Goal: Transaction & Acquisition: Purchase product/service

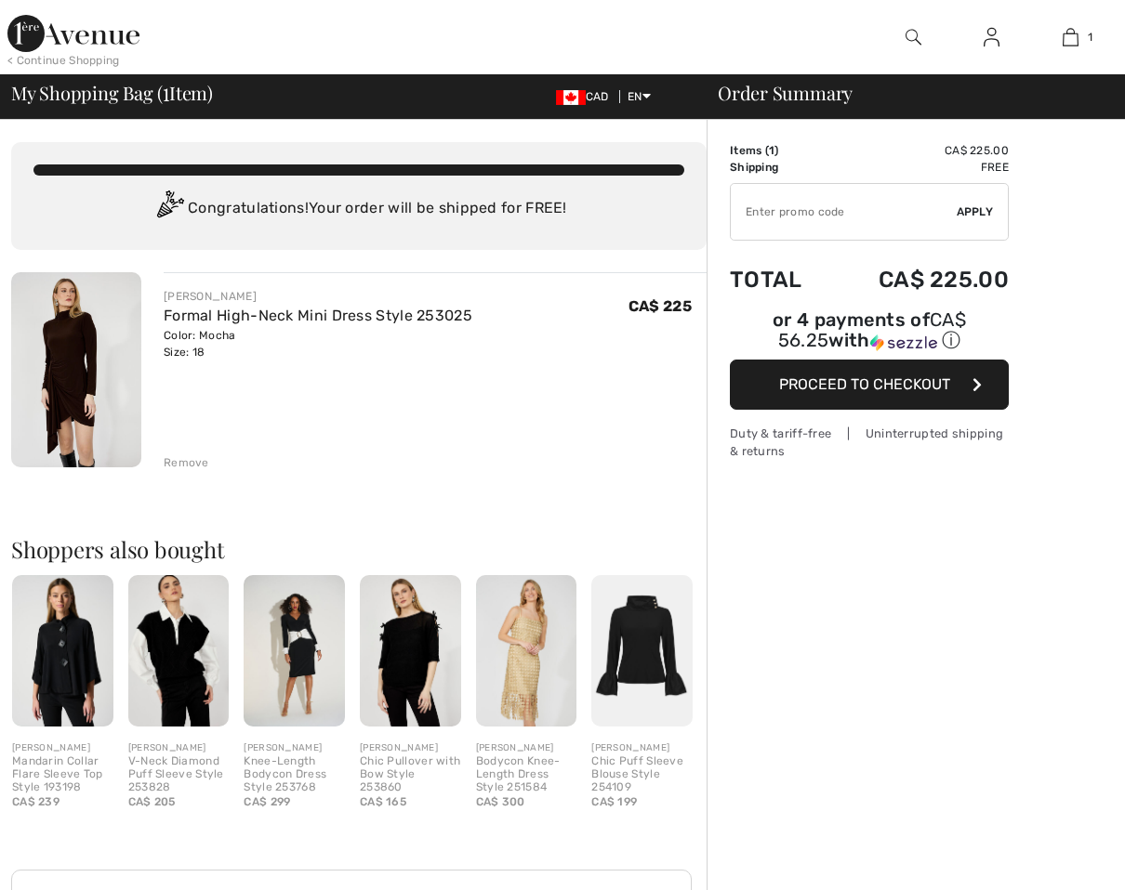
click at [853, 213] on input "TEXT" at bounding box center [844, 212] width 226 height 56
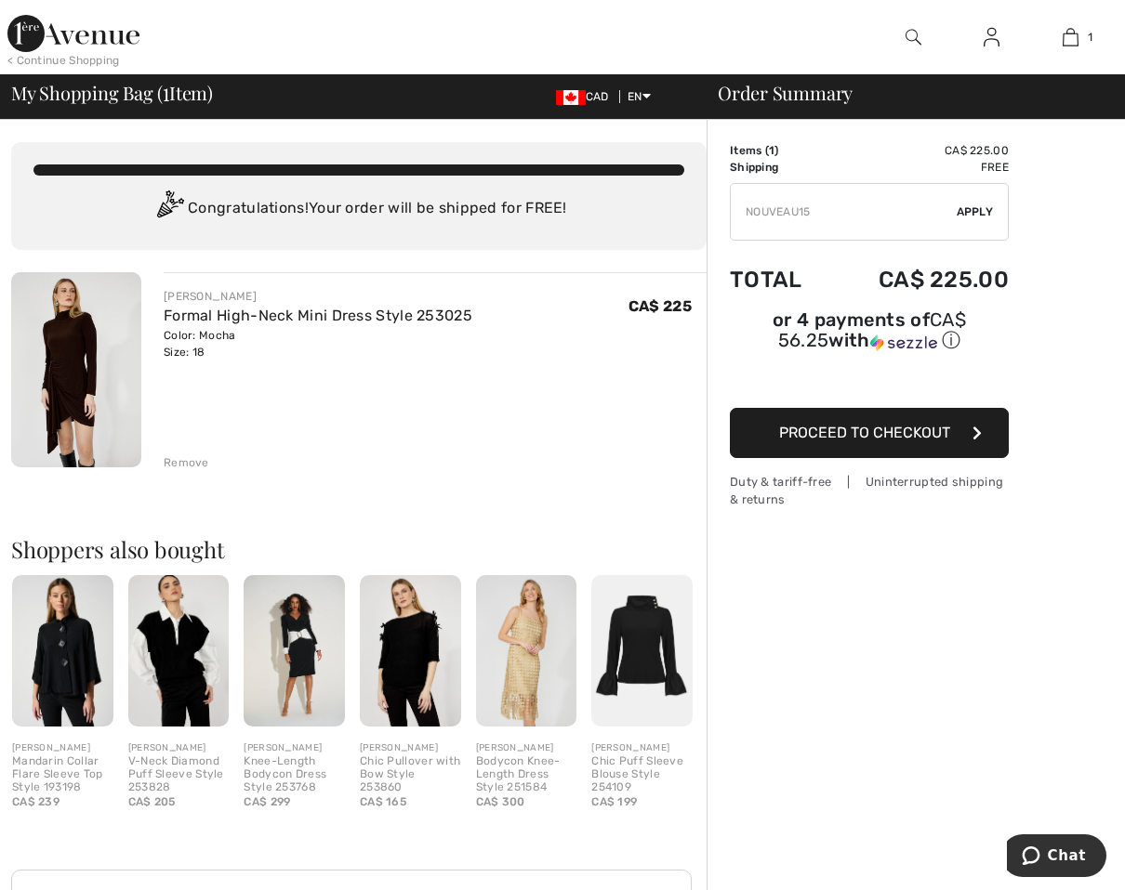
click at [968, 209] on span "Apply" at bounding box center [974, 212] width 37 height 17
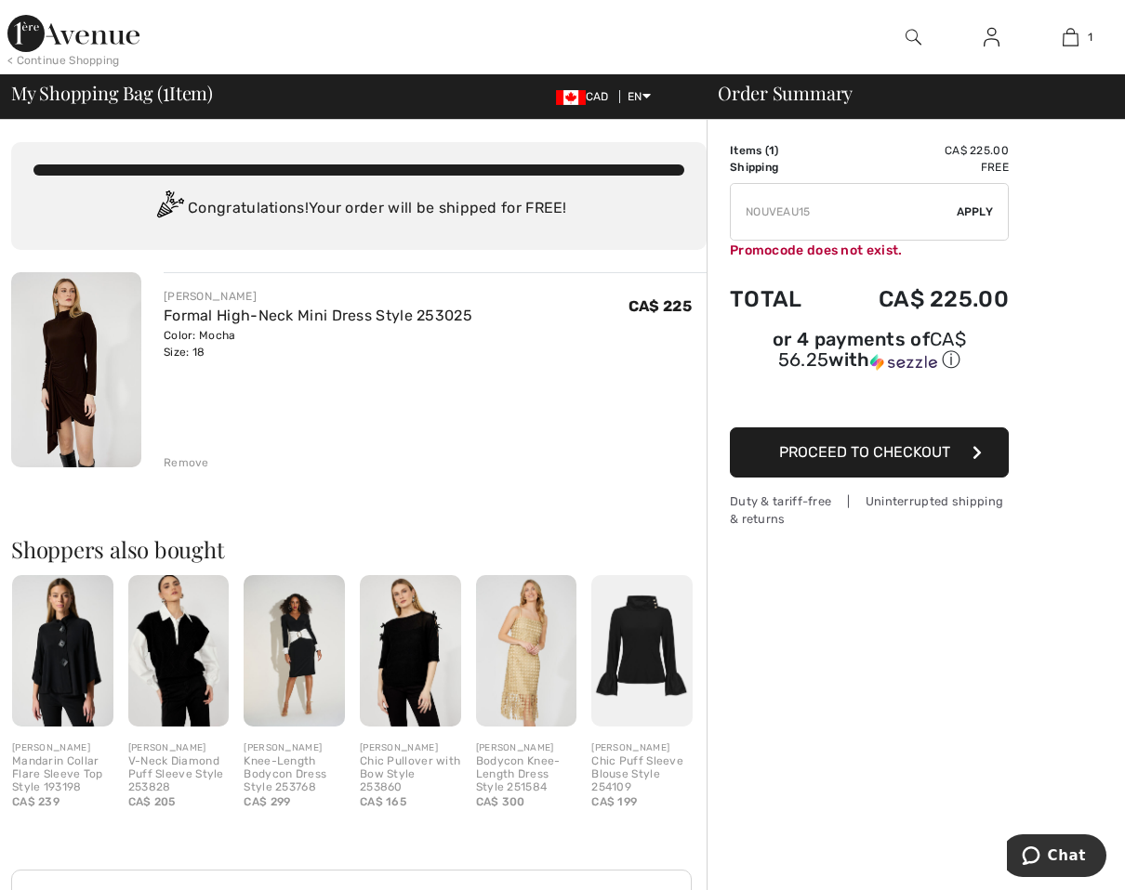
drag, startPoint x: 865, startPoint y: 227, endPoint x: 552, endPoint y: 190, distance: 315.4
click at [552, 190] on div "You are only CA$ 0.00 away from FREE SHIPPING! Continue Shopping > Congratulati…" at bounding box center [568, 666] width 1114 height 1092
type input "NEW15"
click at [974, 210] on span "Apply" at bounding box center [974, 212] width 37 height 17
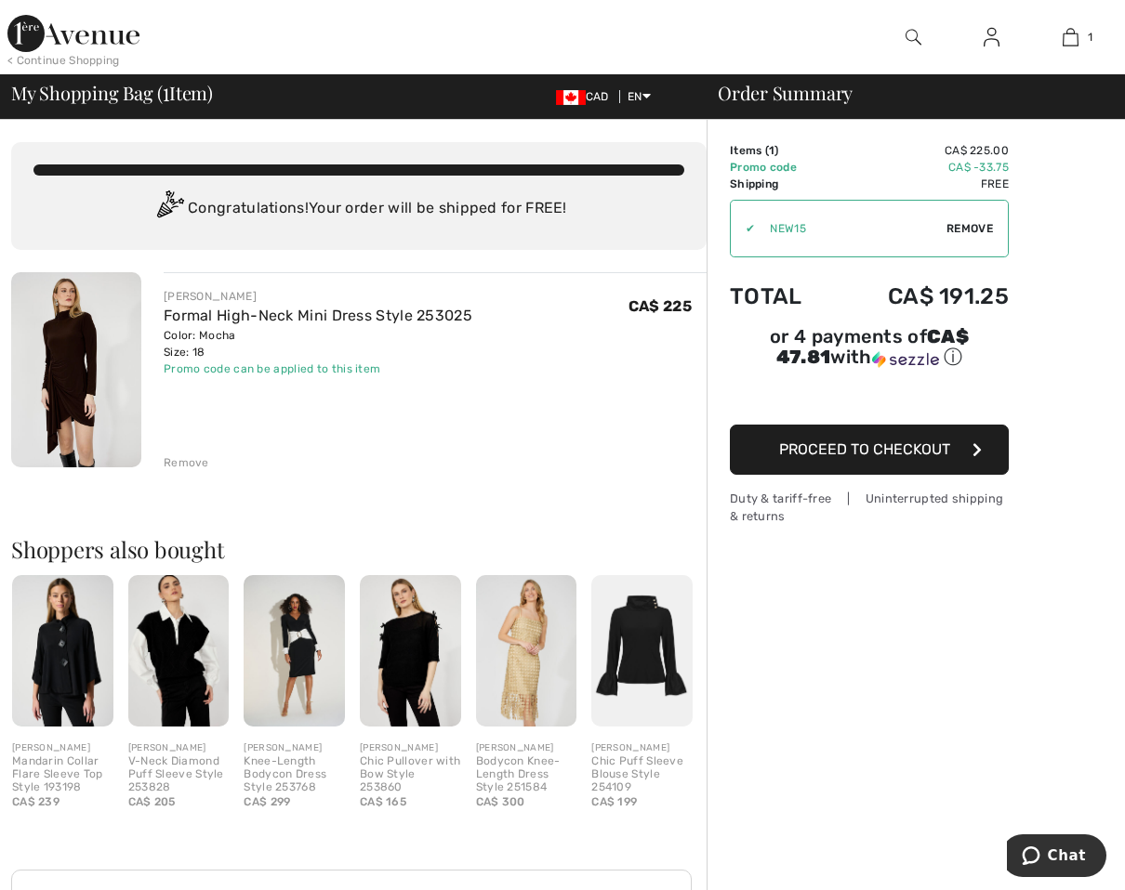
click at [115, 45] on img at bounding box center [73, 33] width 132 height 37
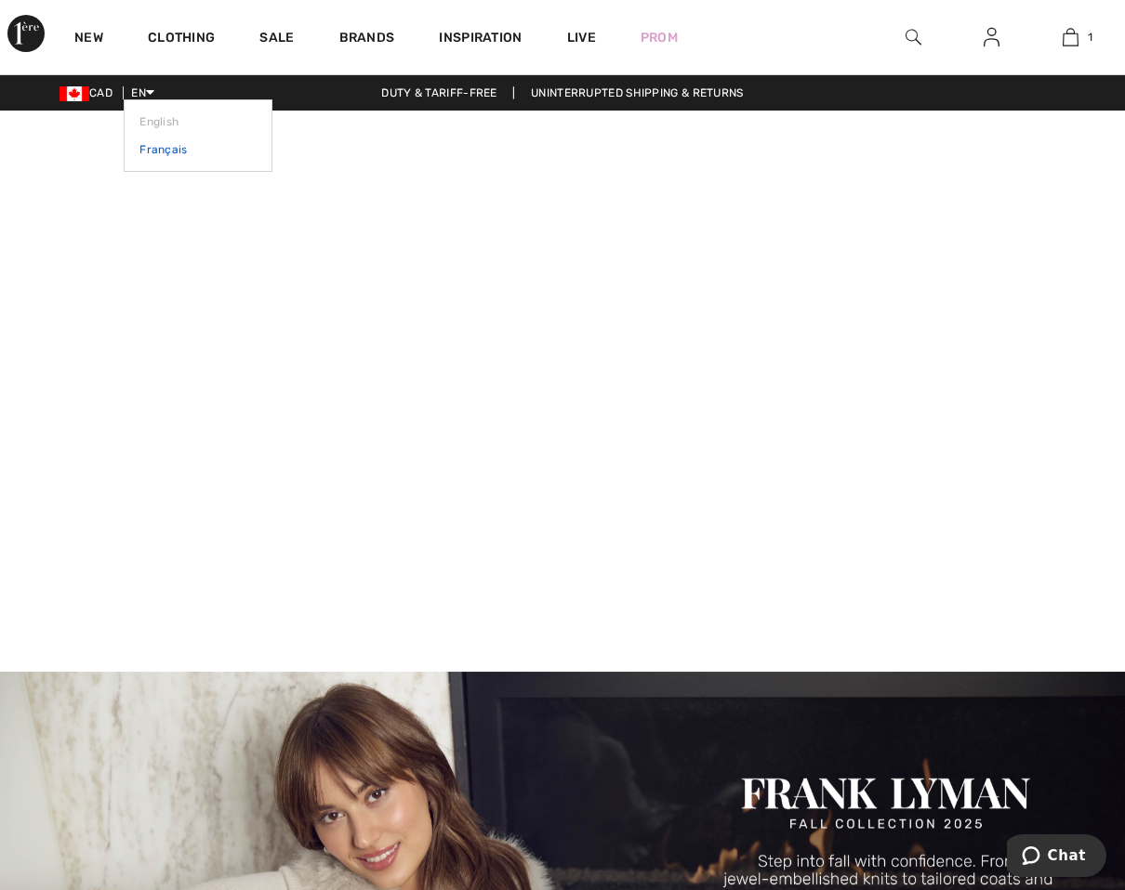
click at [147, 147] on link "Français" at bounding box center [197, 150] width 117 height 28
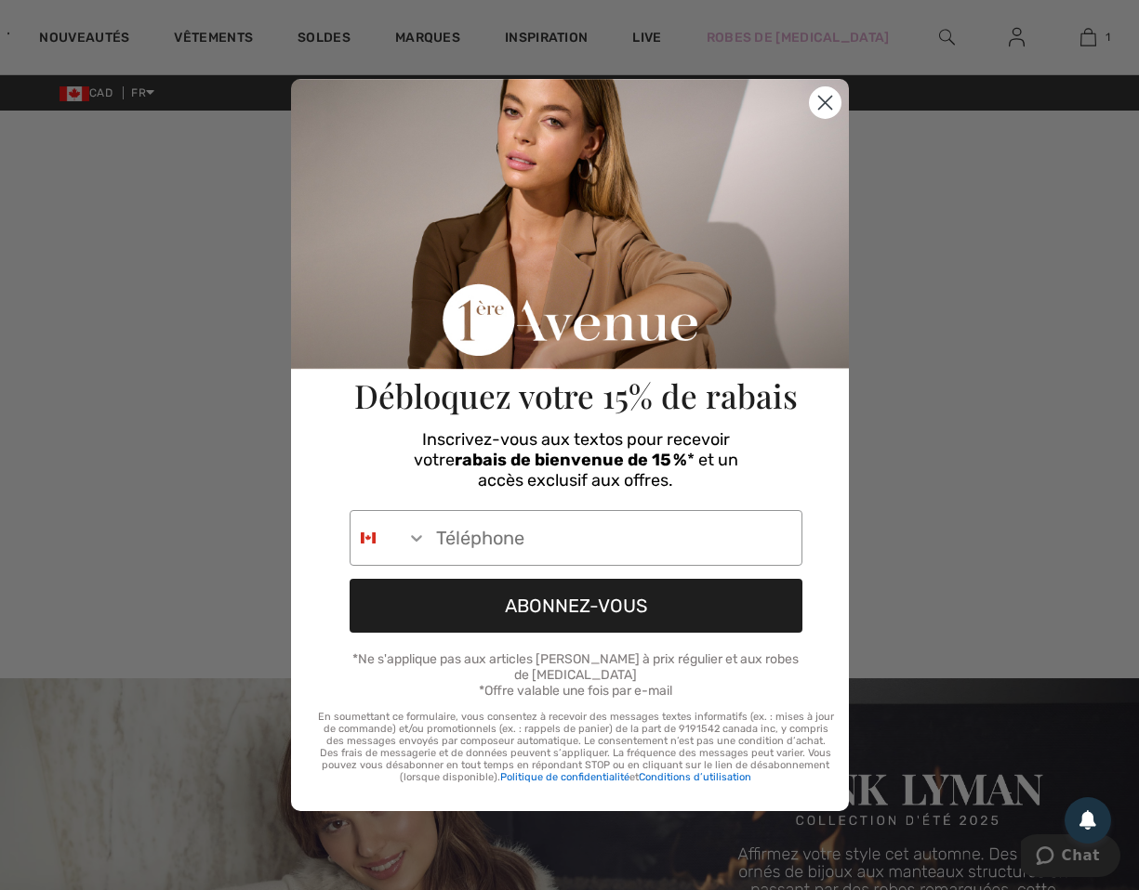
click at [822, 106] on circle "Close dialog" at bounding box center [824, 102] width 31 height 31
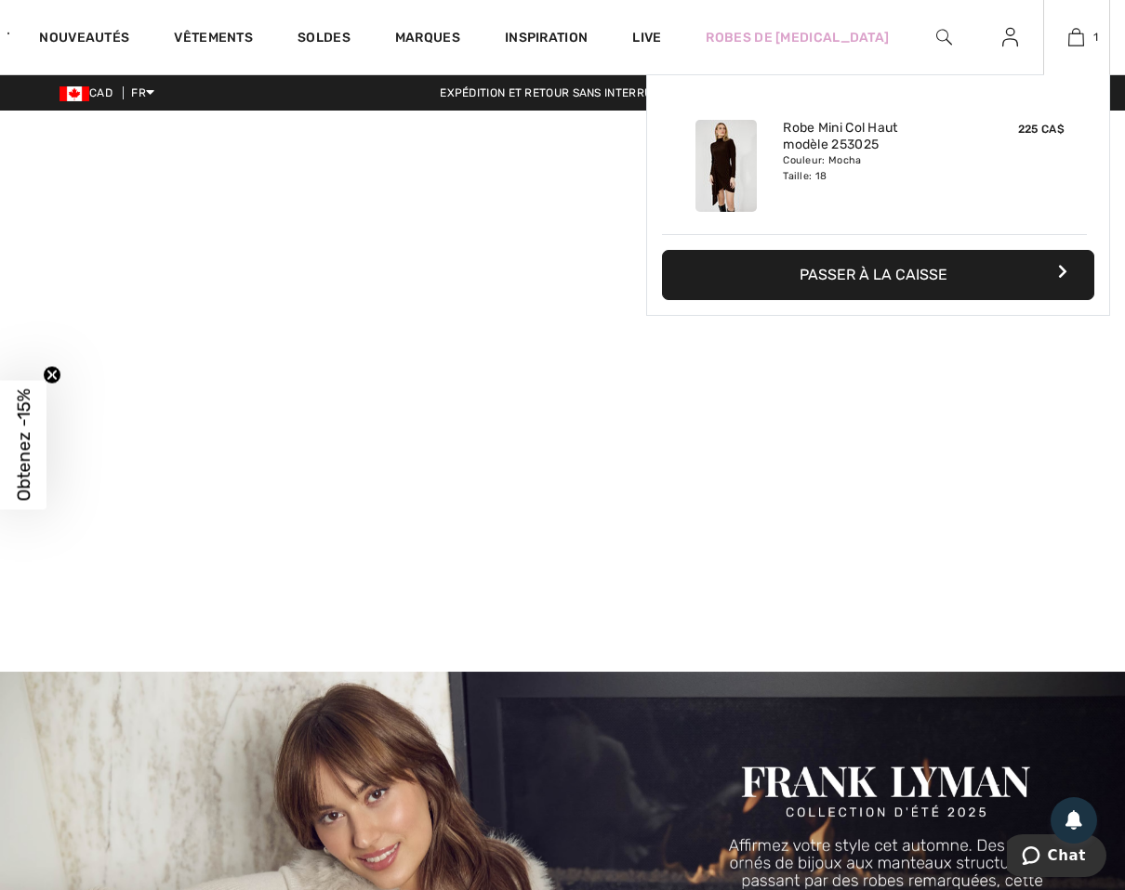
click at [890, 271] on button "Passer à la caisse" at bounding box center [878, 275] width 432 height 50
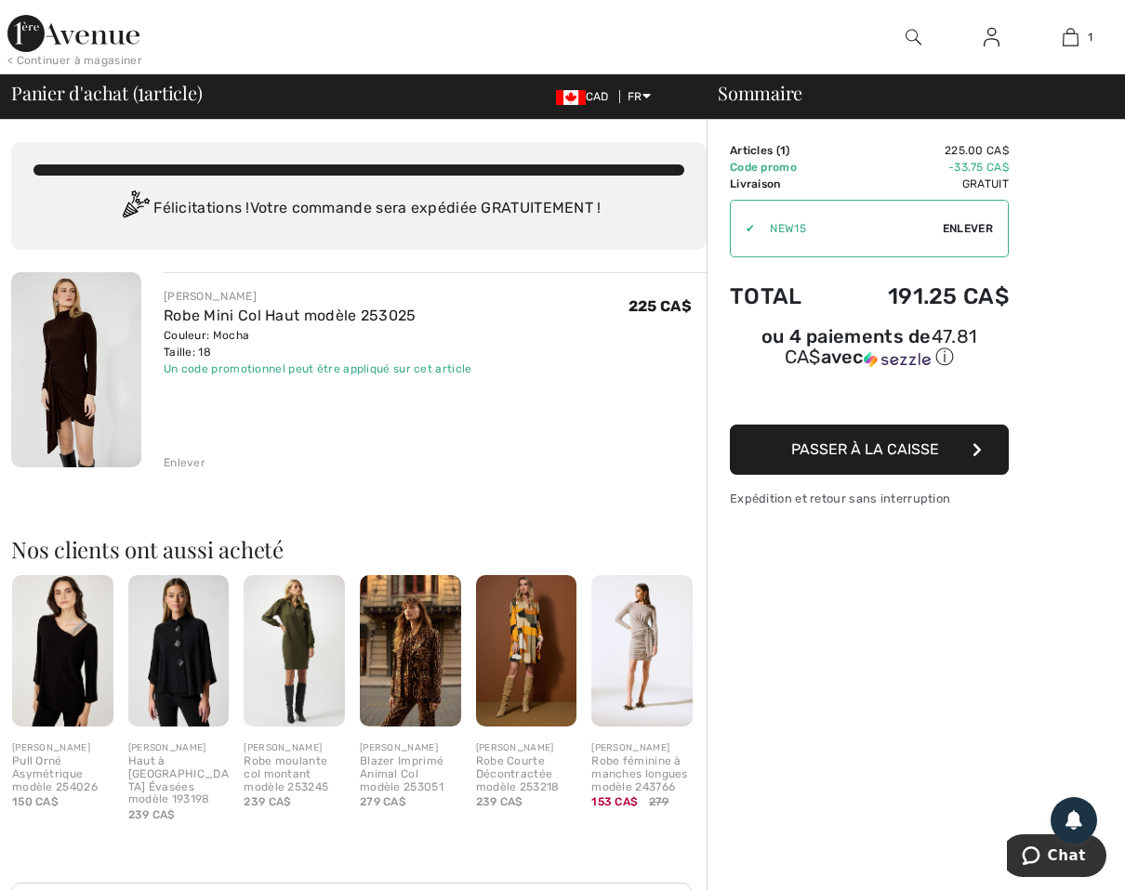
click at [969, 226] on span "Enlever" at bounding box center [968, 228] width 50 height 17
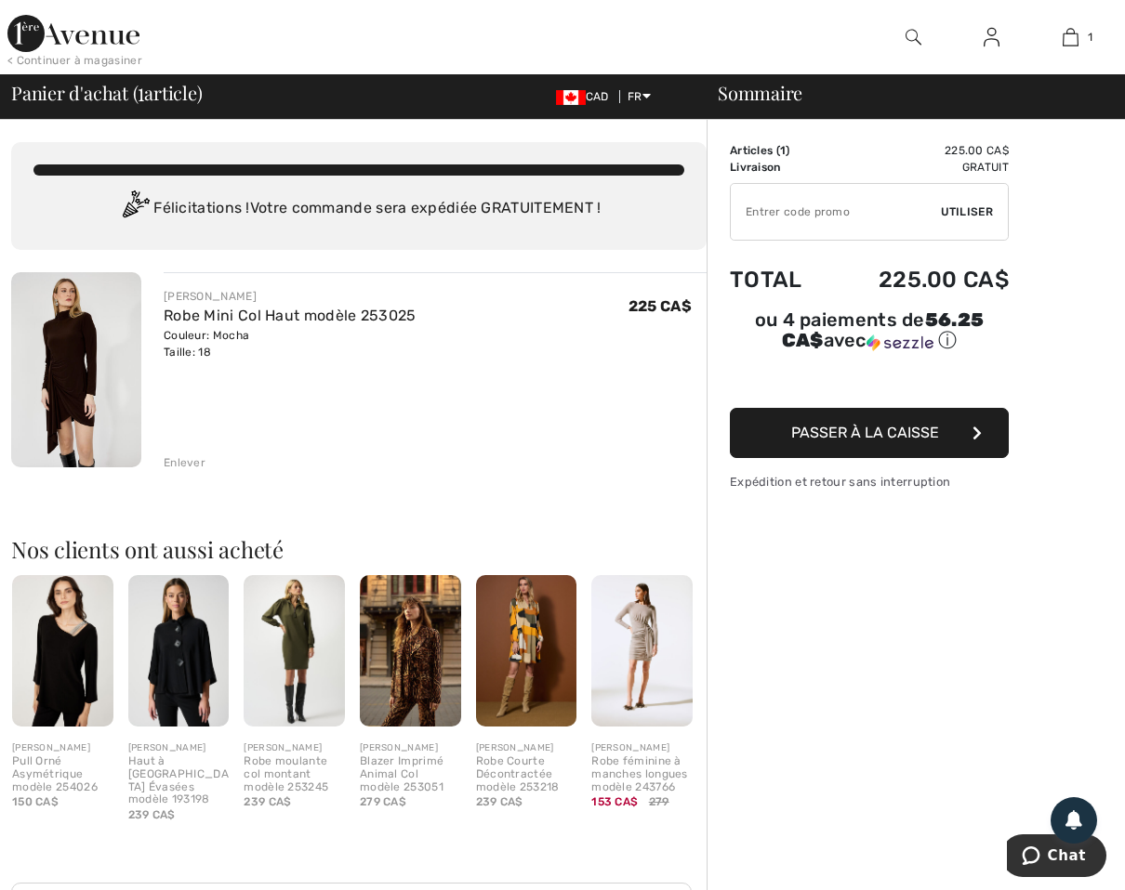
click at [809, 217] on input "TEXT" at bounding box center [836, 212] width 210 height 56
click at [970, 215] on span "Utiliser" at bounding box center [967, 212] width 52 height 17
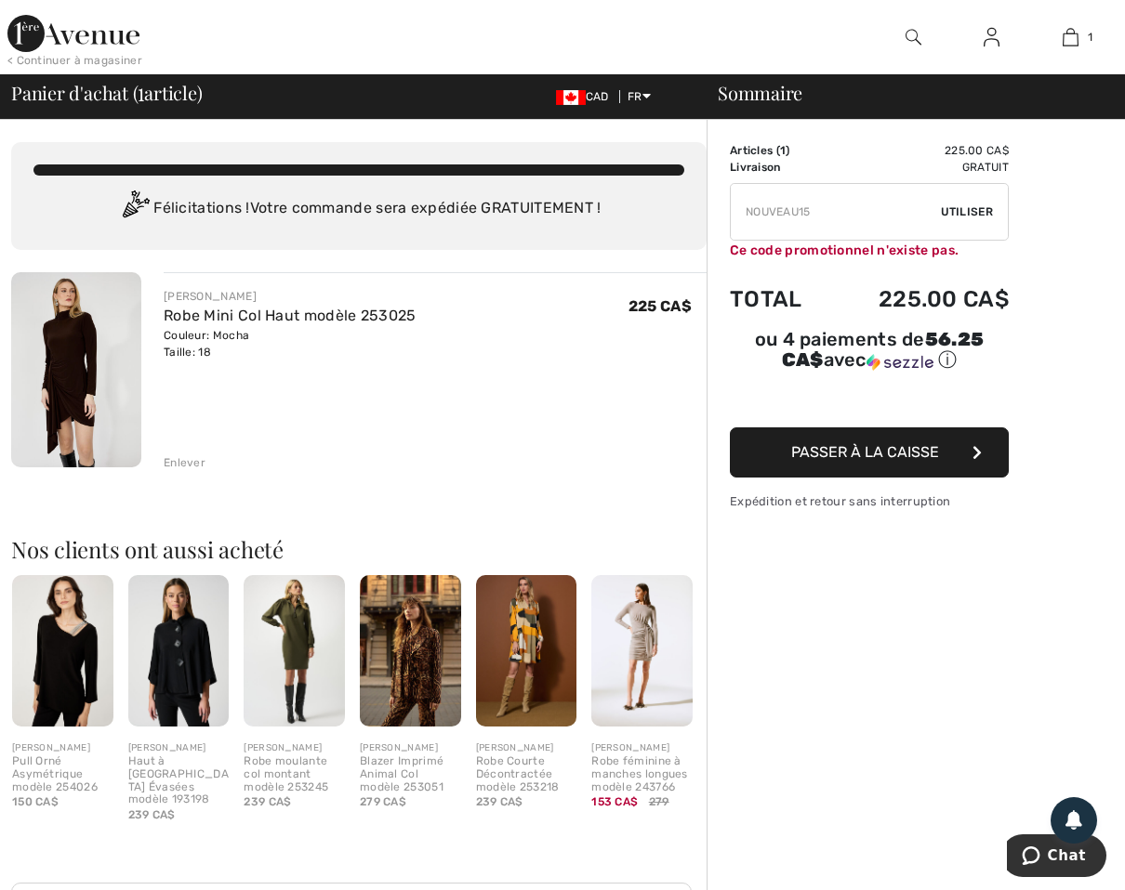
drag, startPoint x: 832, startPoint y: 208, endPoint x: 557, endPoint y: 204, distance: 275.2
click at [557, 204] on div "Vous n'êtes qu'à 0.00 CA$ de la LIVRAISON GRATUITE! Continuer à magasiner > Fél…" at bounding box center [568, 672] width 1114 height 1105
click at [866, 214] on input "TEXT" at bounding box center [836, 212] width 210 height 56
drag, startPoint x: 376, startPoint y: 204, endPoint x: 352, endPoint y: 193, distance: 26.6
click at [342, 201] on div "Vous n'êtes qu'à 0.00 CA$ de la LIVRAISON GRATUITE! Continuer à magasiner > Fél…" at bounding box center [568, 672] width 1114 height 1105
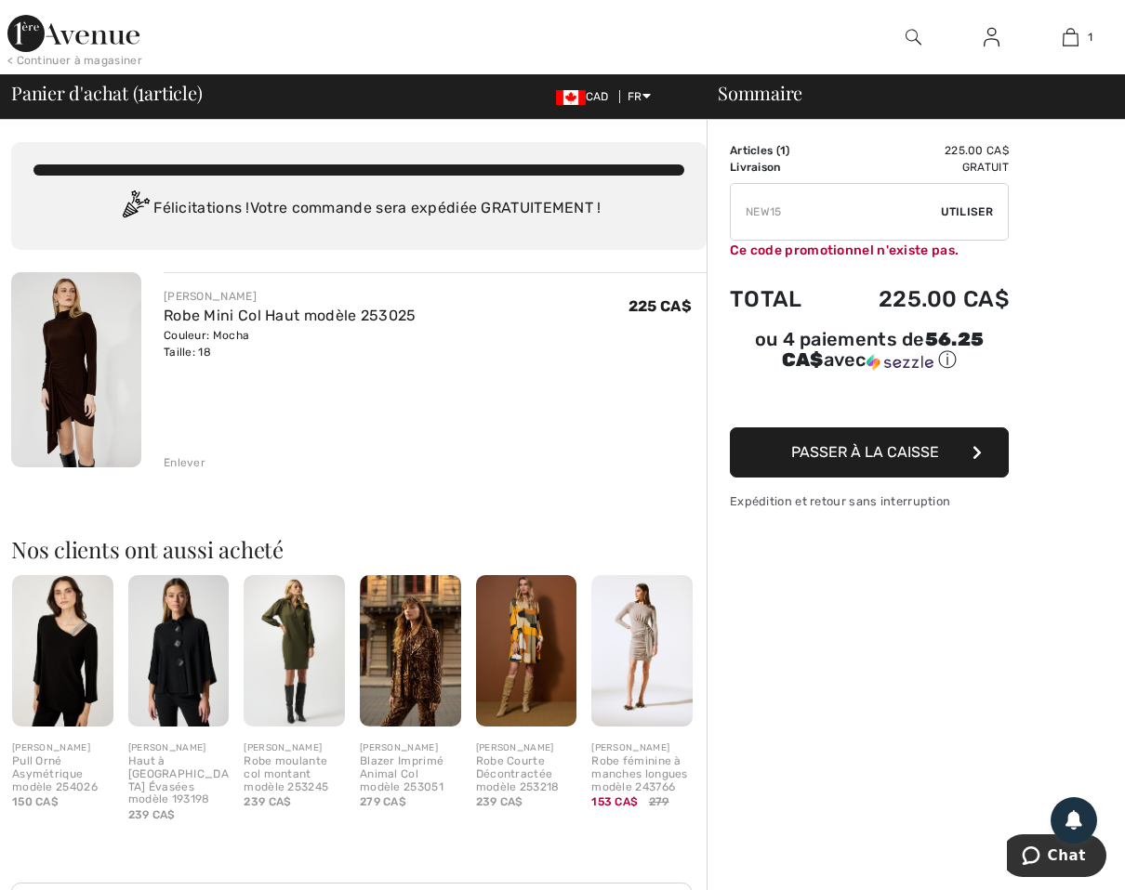
type input "NEW15"
click at [973, 210] on span "Utiliser" at bounding box center [967, 212] width 52 height 17
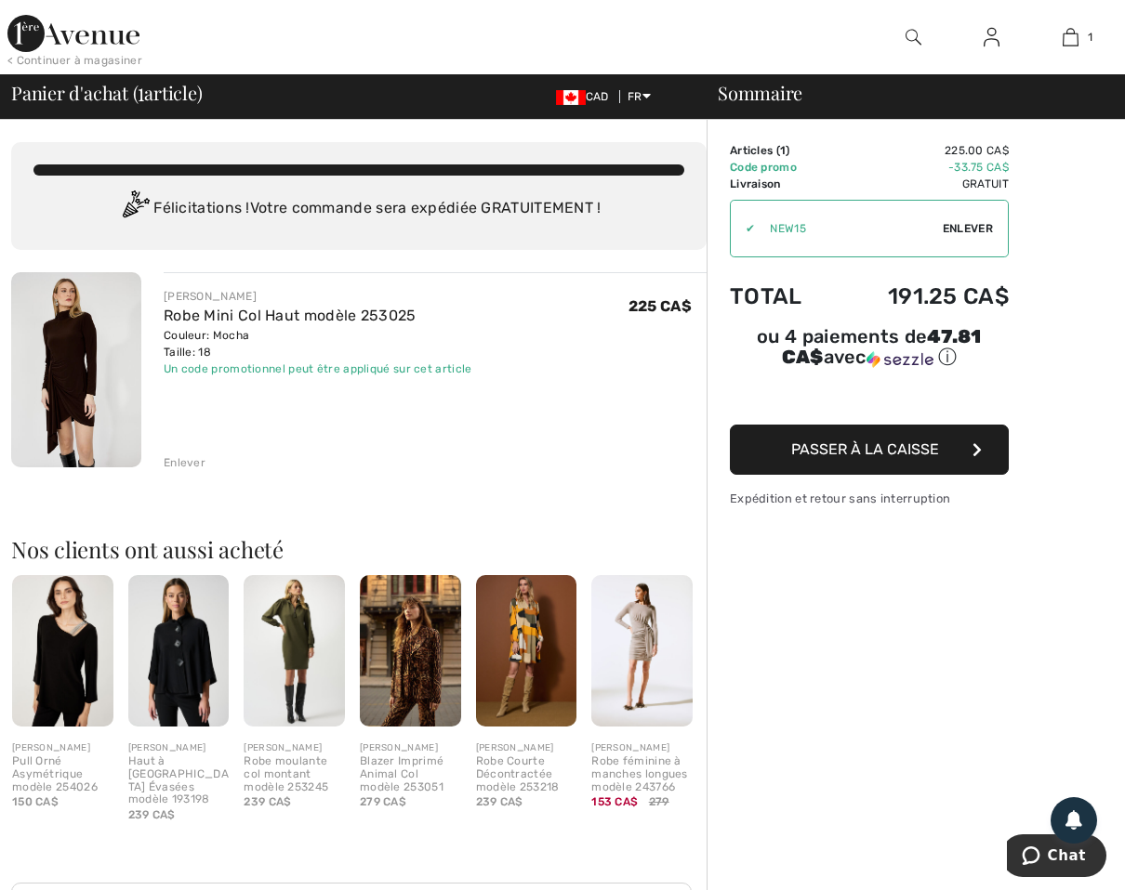
click at [948, 223] on span "Enlever" at bounding box center [968, 228] width 50 height 17
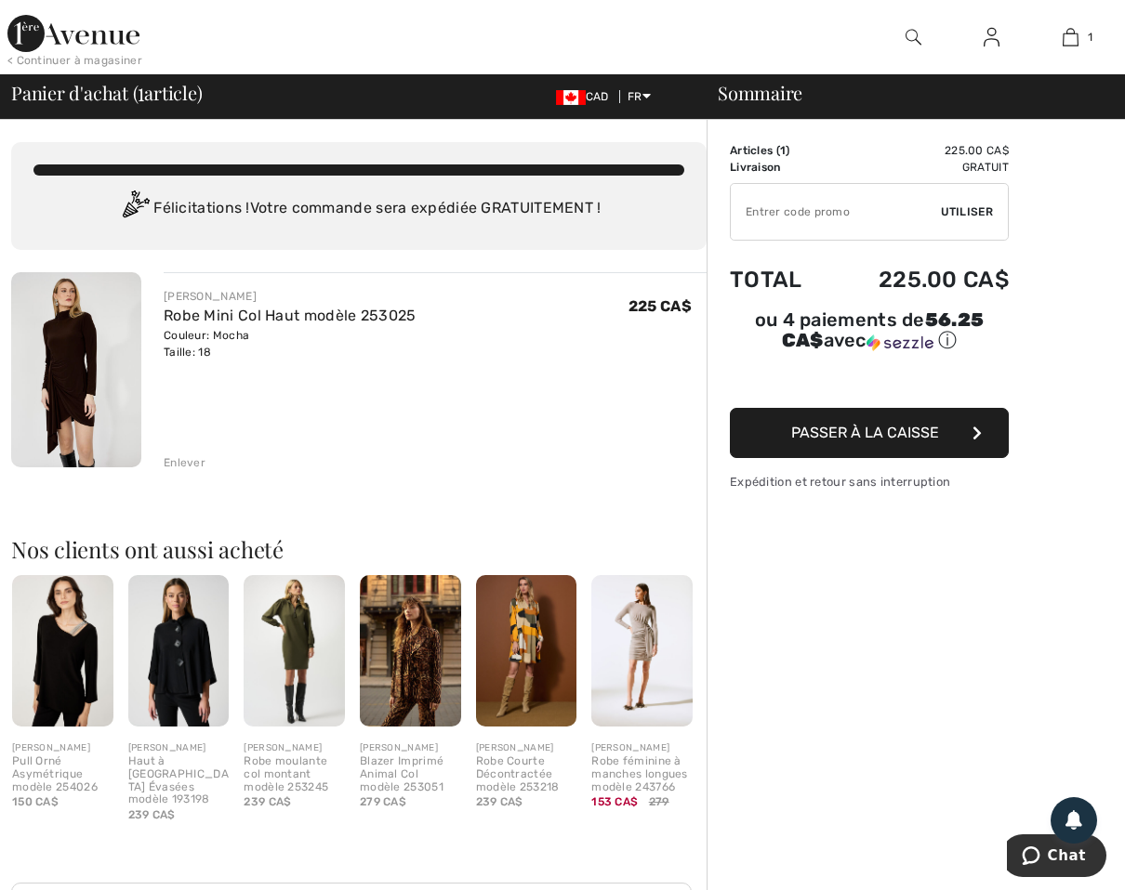
click at [830, 226] on input "TEXT" at bounding box center [836, 212] width 210 height 56
type input "NOUVEAU15"
click at [974, 216] on span "Utiliser" at bounding box center [967, 212] width 52 height 17
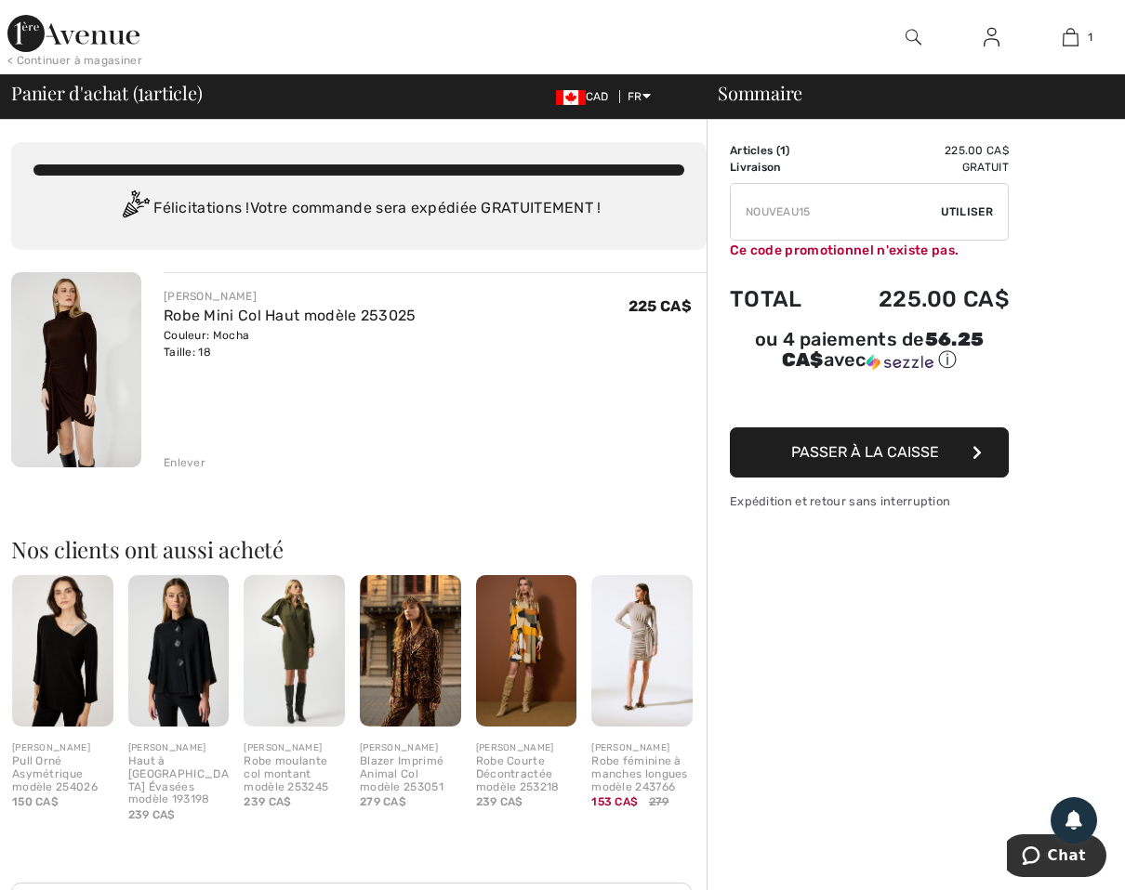
click at [114, 26] on img at bounding box center [73, 33] width 132 height 37
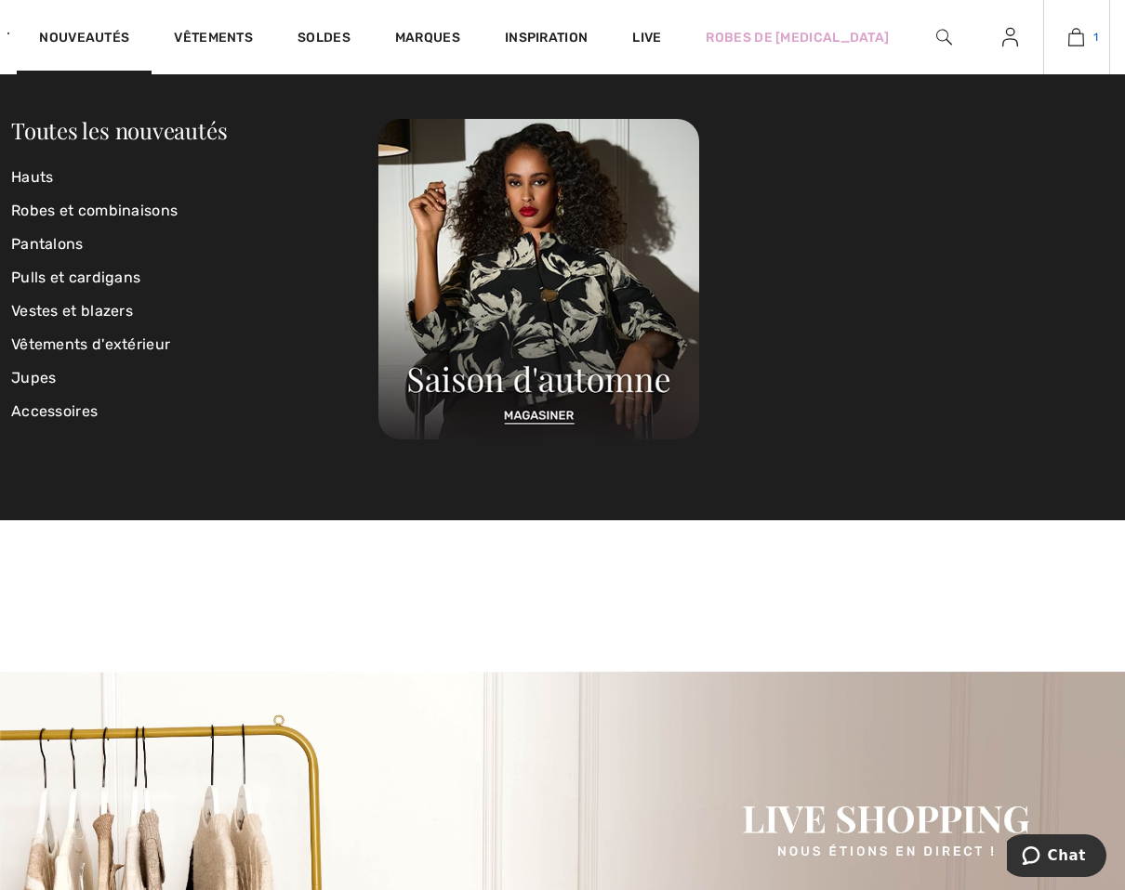
click at [1071, 36] on img at bounding box center [1076, 37] width 16 height 22
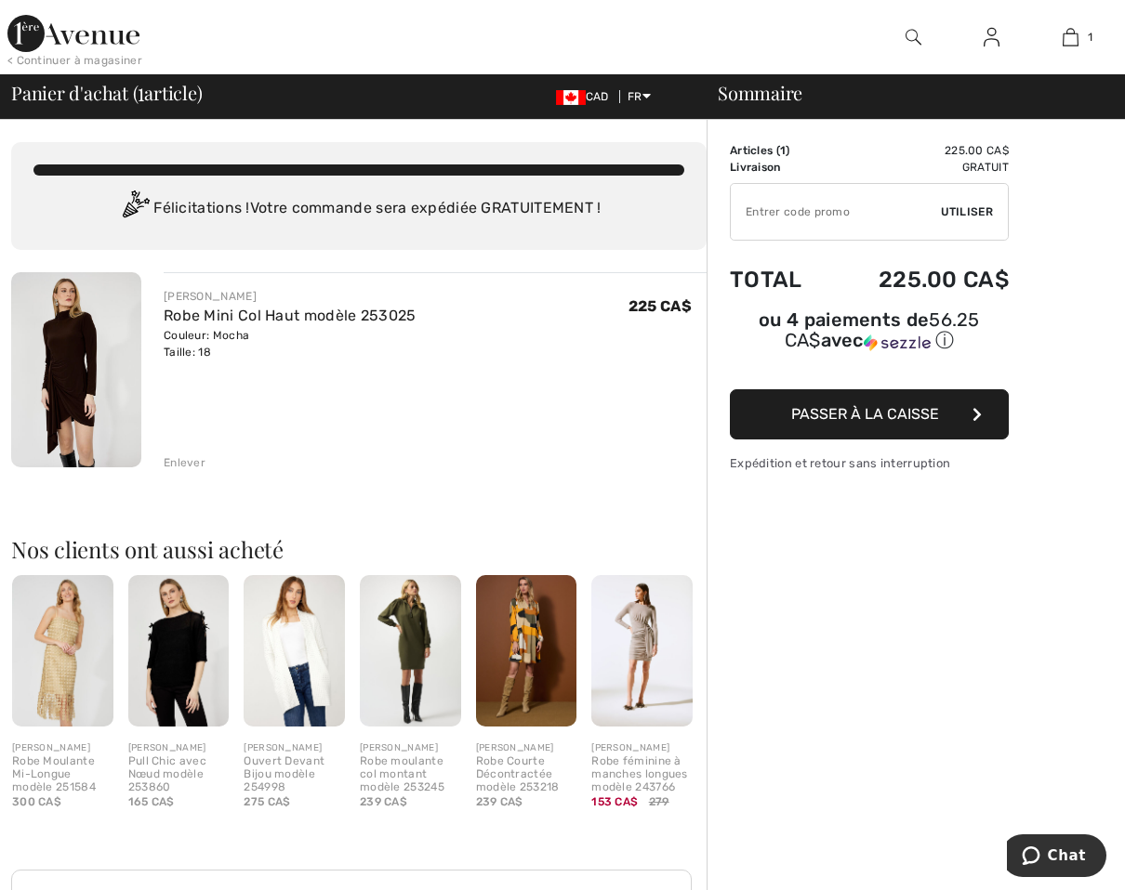
click at [179, 462] on div "Enlever" at bounding box center [185, 463] width 42 height 17
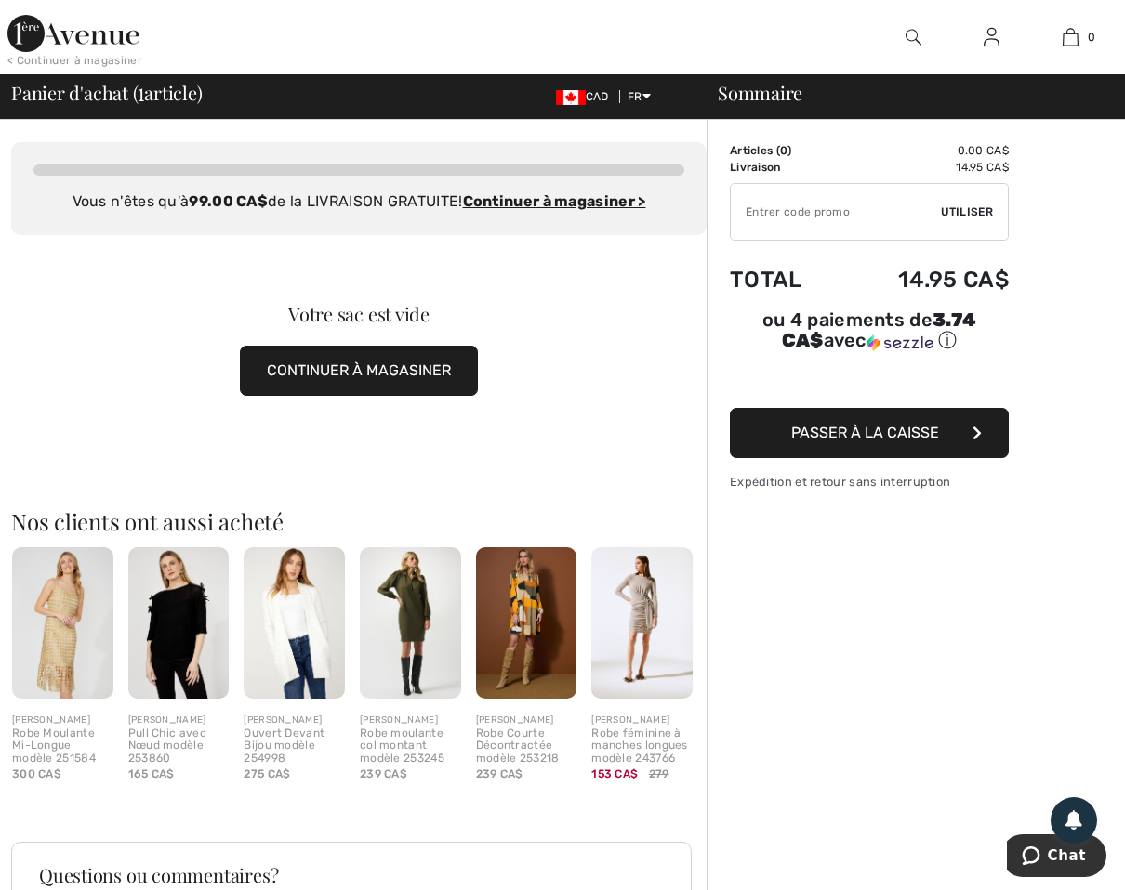
click at [33, 28] on img at bounding box center [73, 33] width 132 height 37
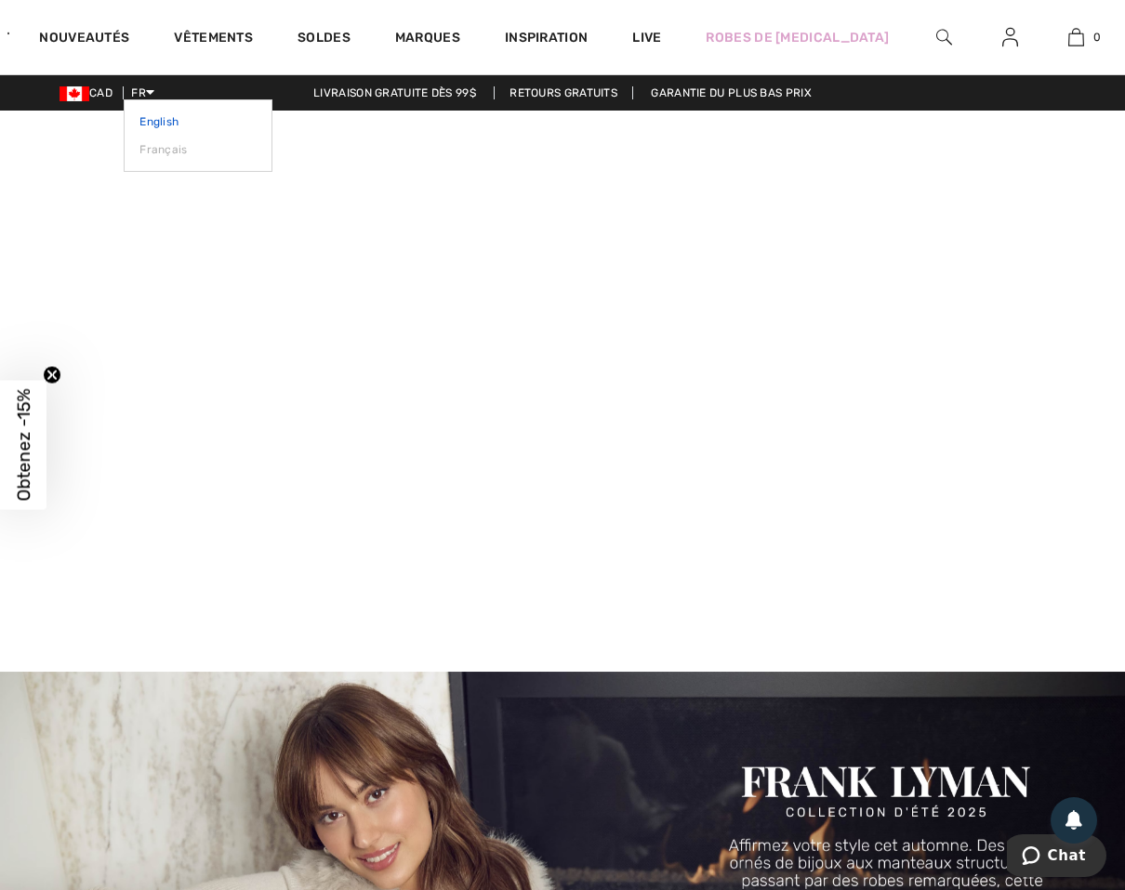
click at [164, 122] on link "English" at bounding box center [197, 122] width 117 height 28
